Goal: Transaction & Acquisition: Download file/media

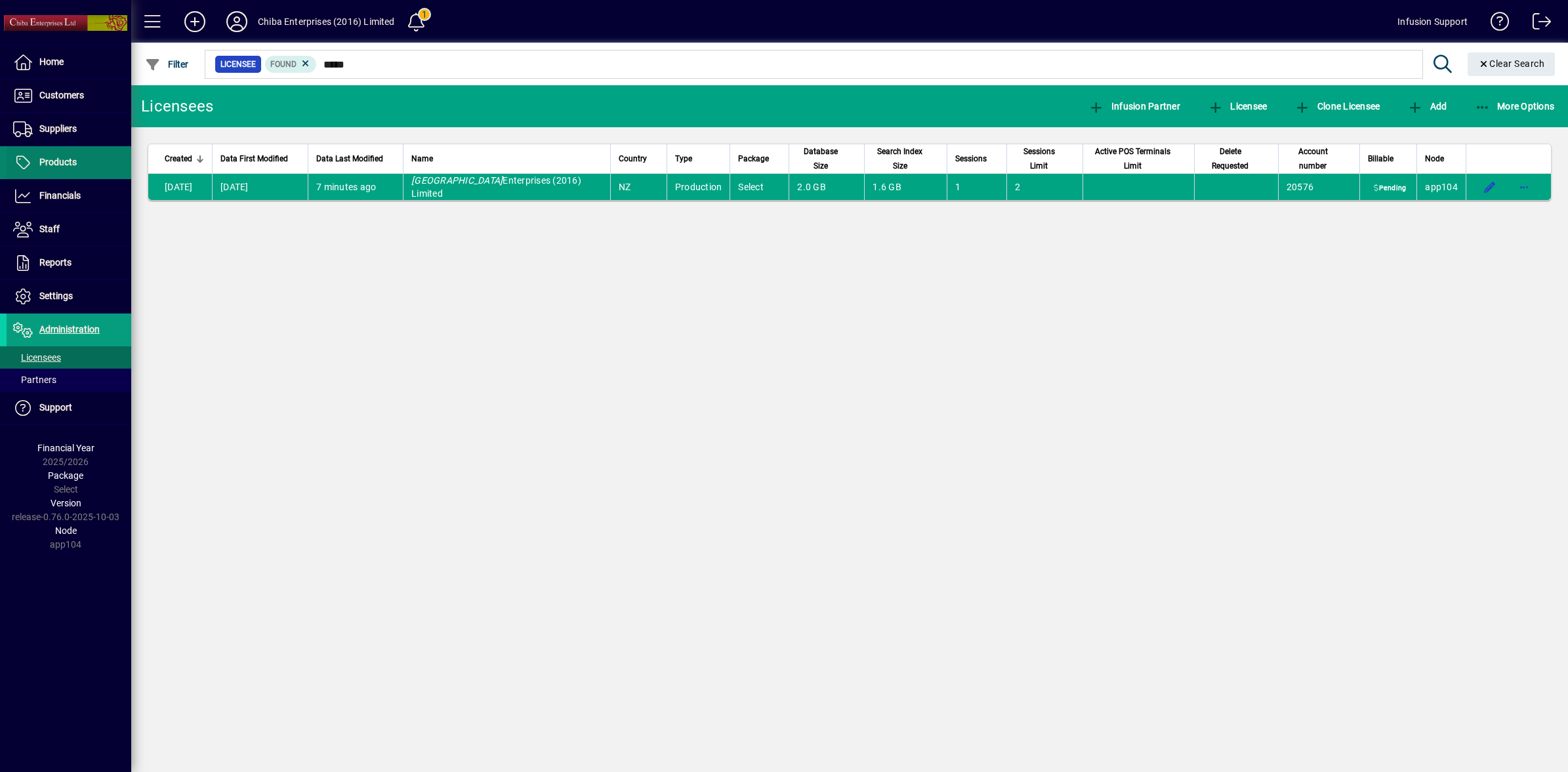
click at [43, 159] on span "Products" at bounding box center [58, 162] width 37 height 10
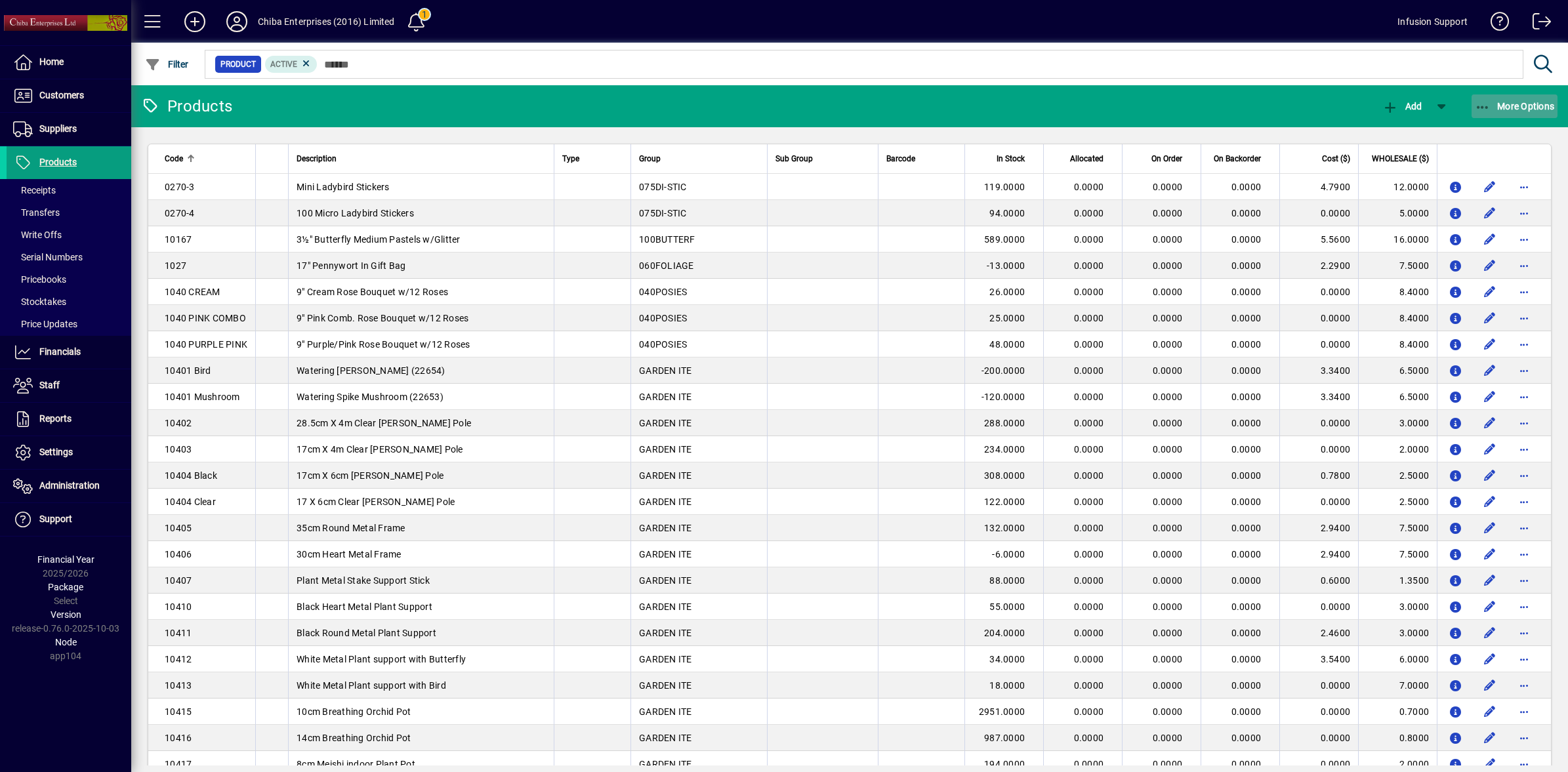
click at [1483, 102] on icon "button" at bounding box center [1483, 108] width 17 height 13
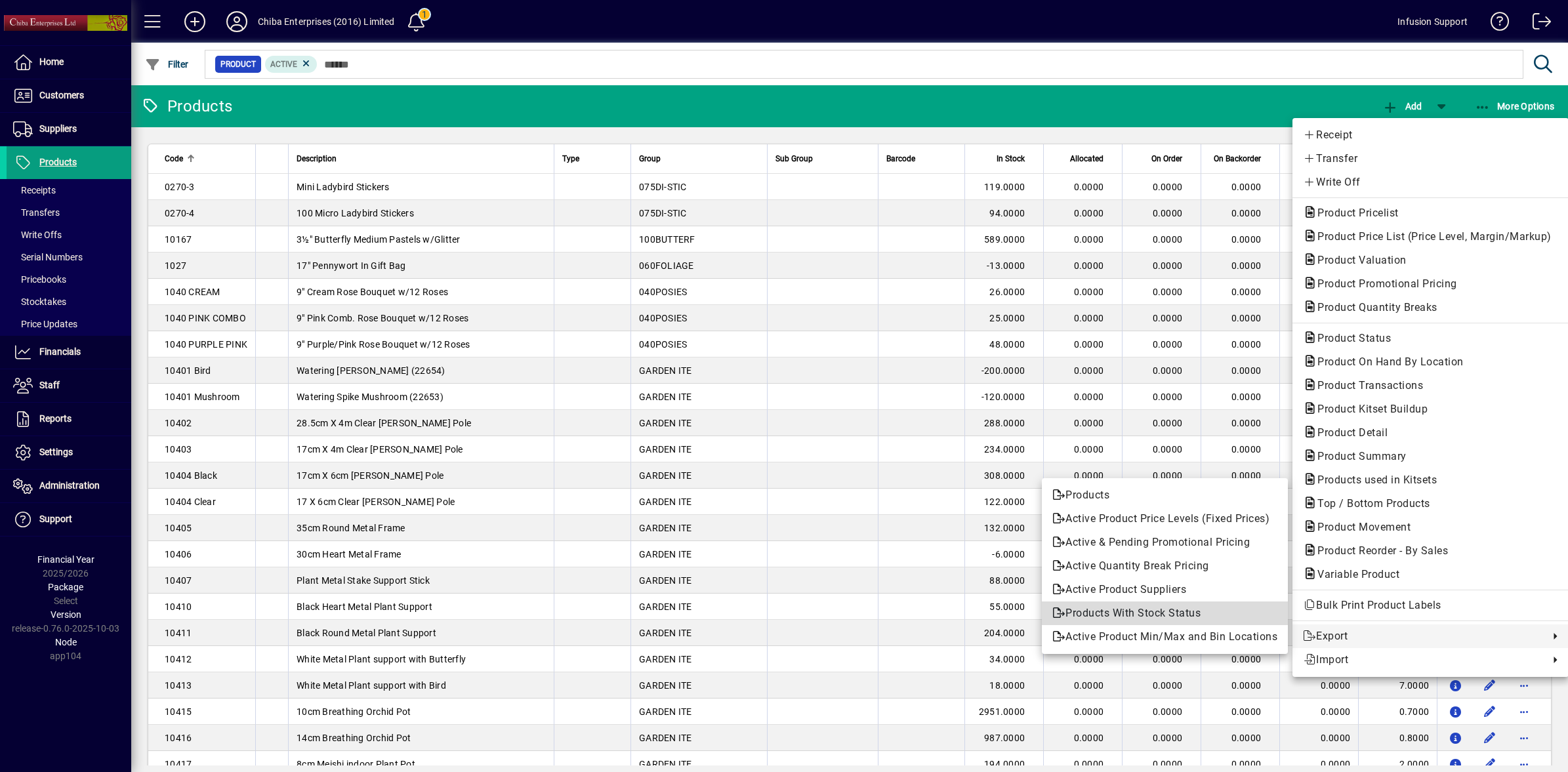
click at [1110, 614] on span "Products With Stock Status" at bounding box center [1164, 613] width 225 height 16
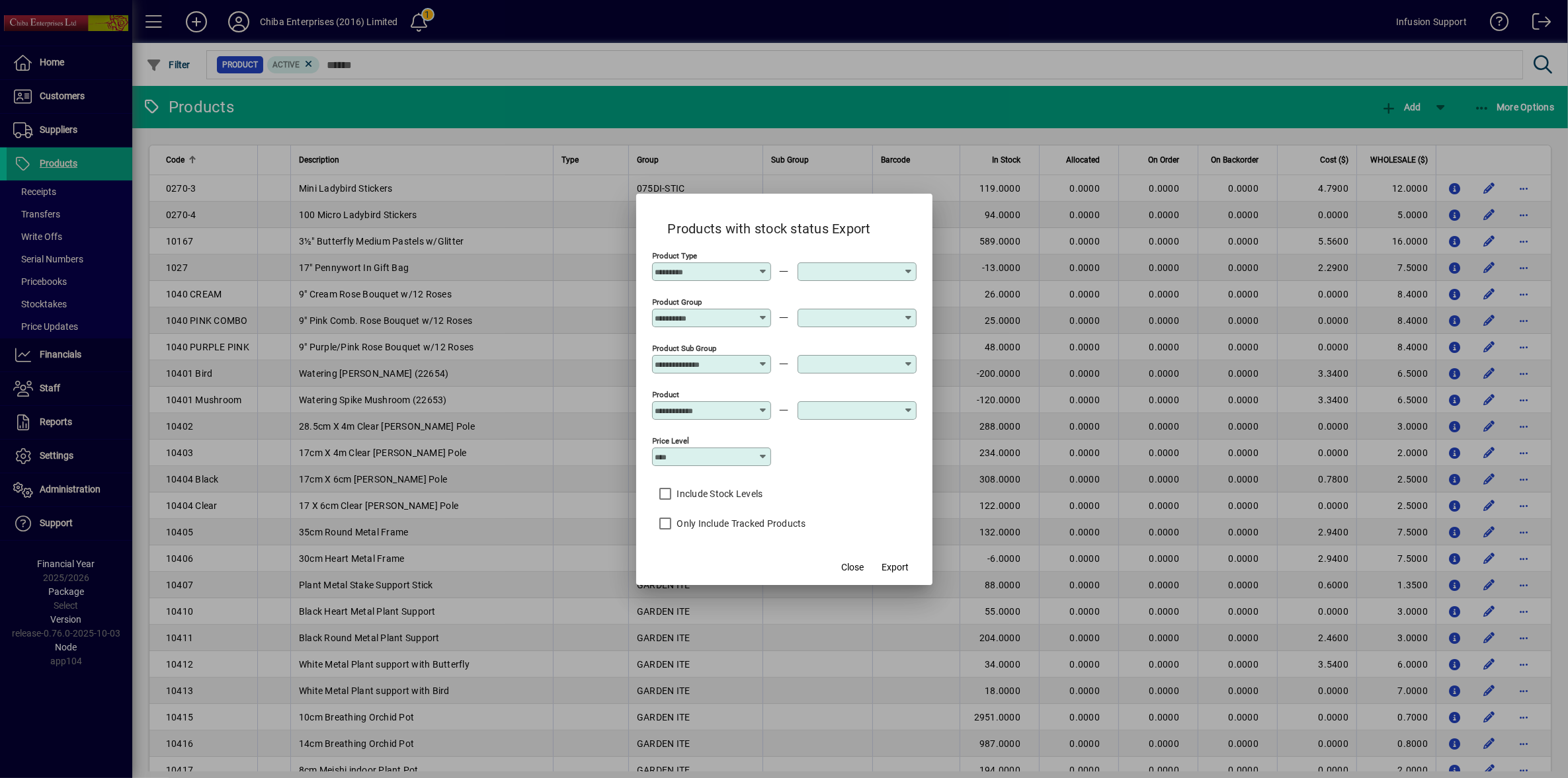
click at [767, 460] on icon at bounding box center [763, 457] width 10 height 10
click at [682, 566] on div "RETAIL" at bounding box center [690, 560] width 57 height 14
type input "******"
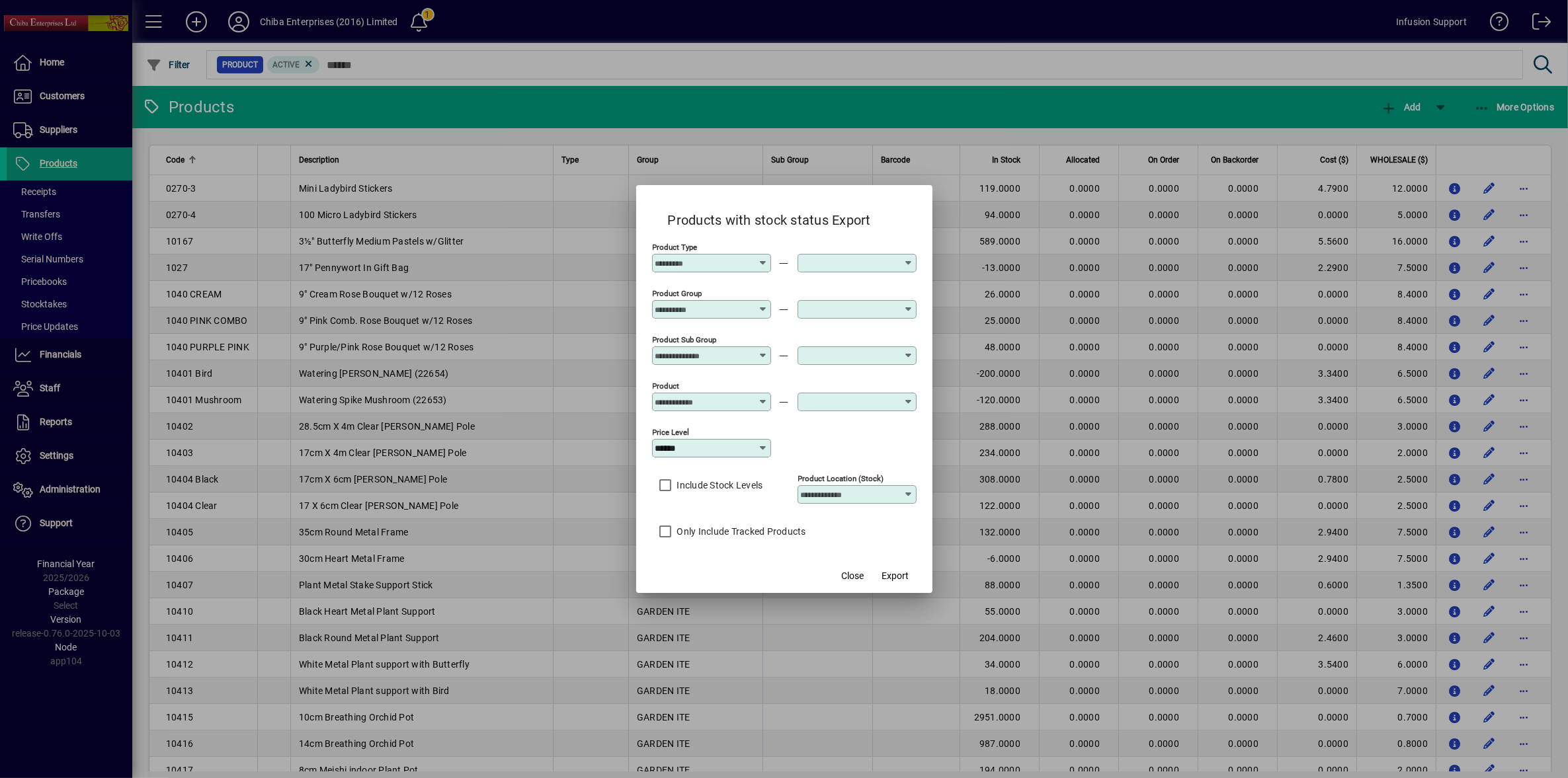
click at [911, 495] on icon at bounding box center [908, 494] width 10 height 10
click at [825, 553] on div "Central" at bounding box center [834, 548] width 54 height 14
type input "*******"
click at [905, 574] on span "Export" at bounding box center [895, 575] width 27 height 14
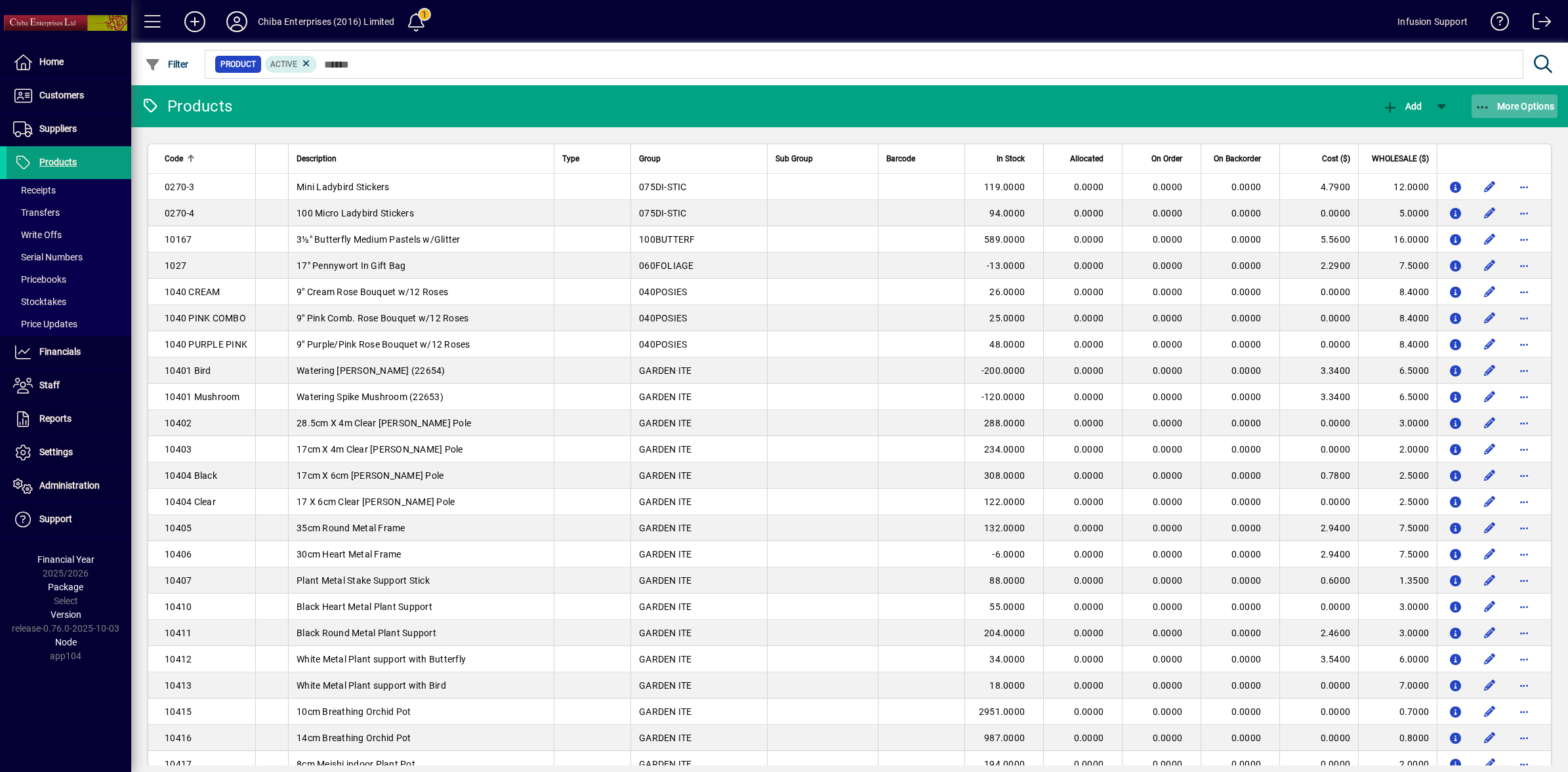
click at [1536, 112] on span "button" at bounding box center [1515, 106] width 87 height 31
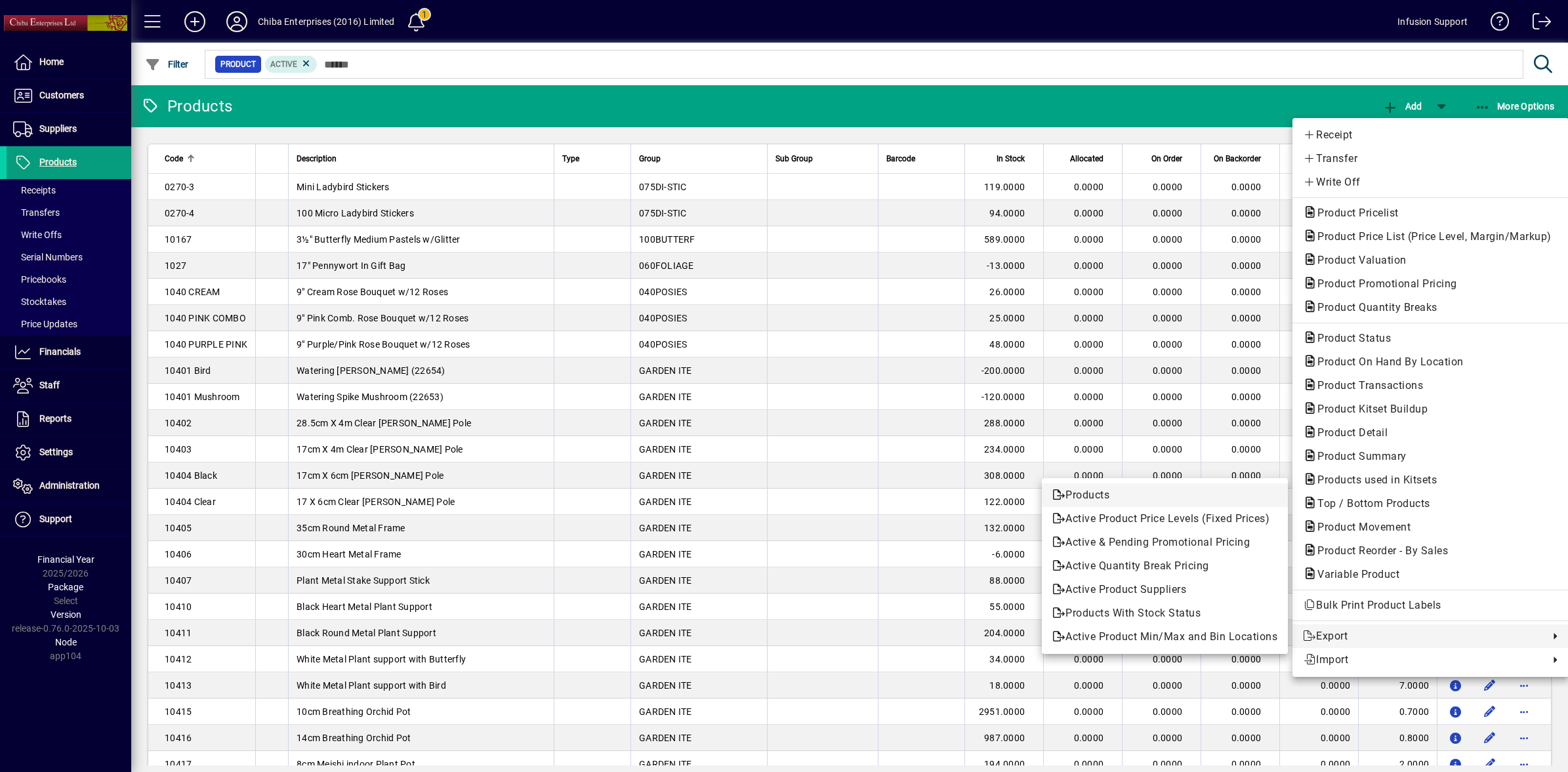
click at [1097, 492] on span "Products" at bounding box center [1164, 495] width 225 height 16
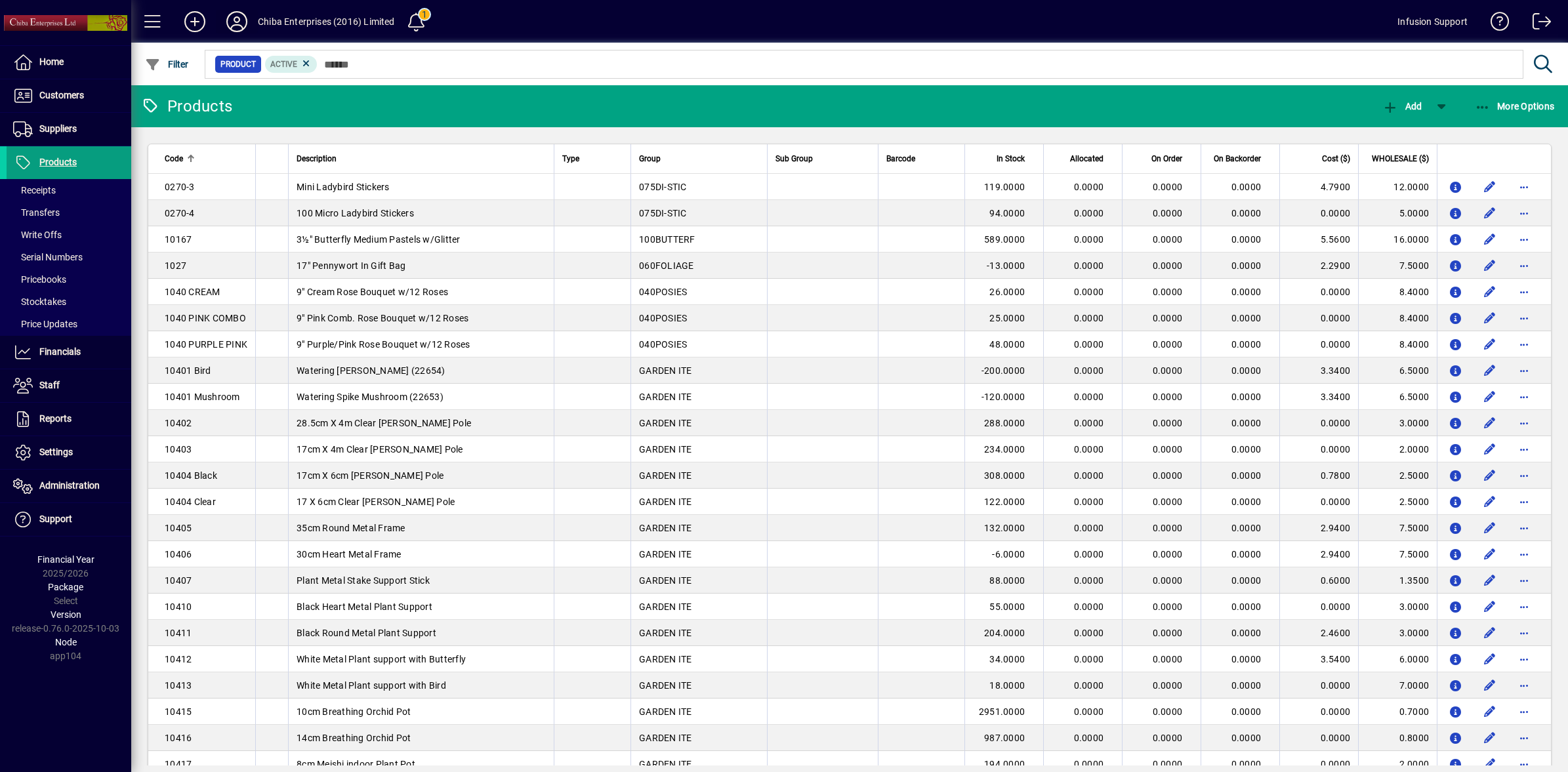
click at [230, 20] on icon at bounding box center [237, 21] width 26 height 21
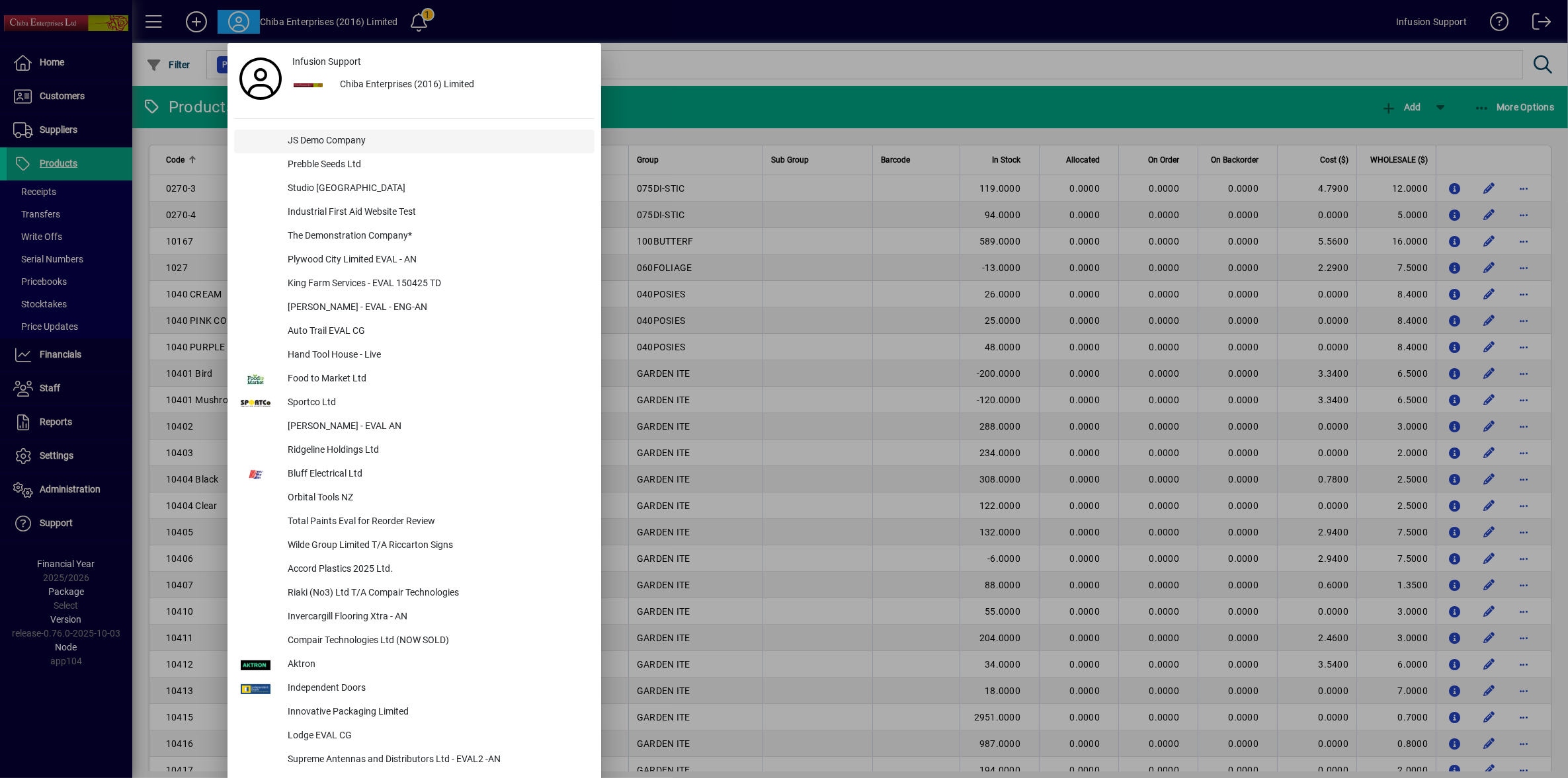
click at [297, 139] on div "JS Demo Company" at bounding box center [436, 141] width 317 height 23
